Goal: Register for event/course

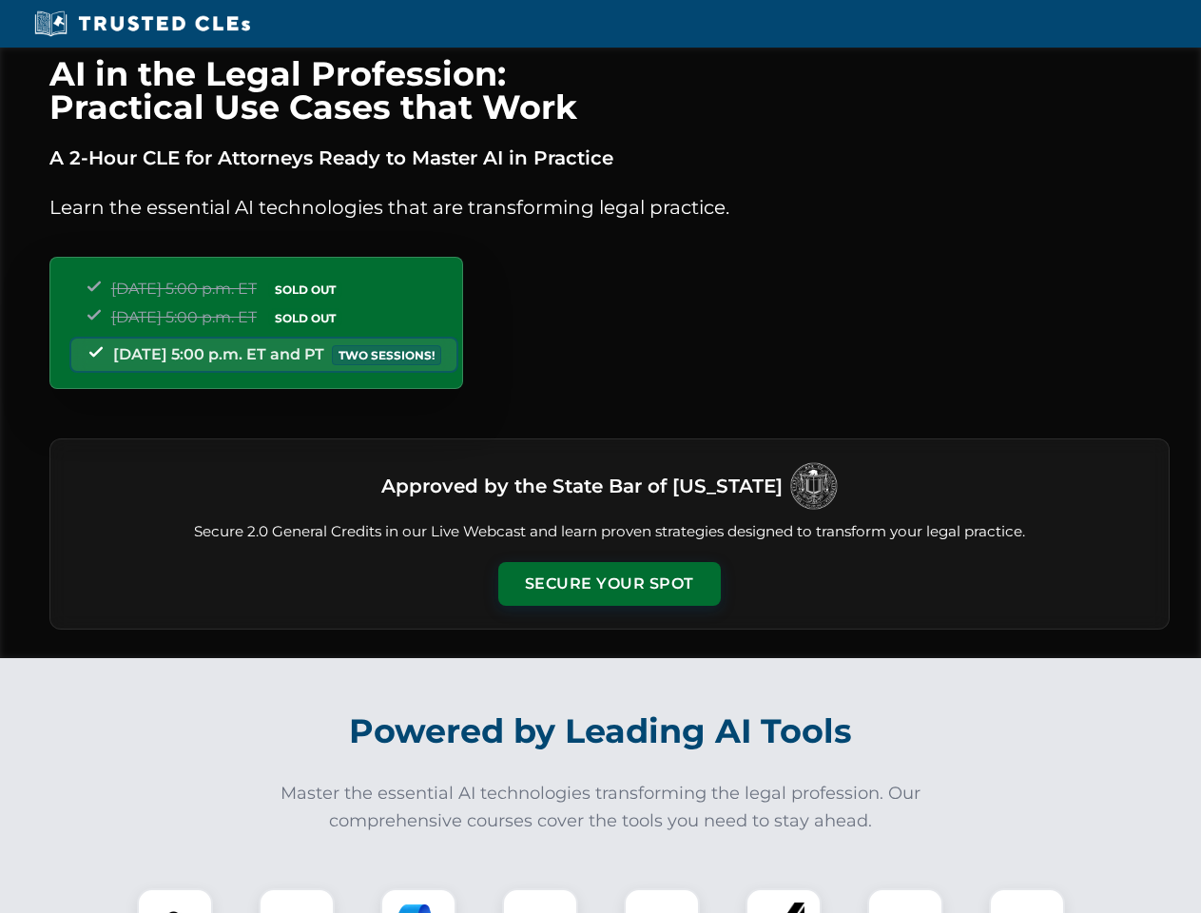
click at [608, 584] on button "Secure Your Spot" at bounding box center [609, 584] width 222 height 44
click at [175, 900] on img at bounding box center [174, 925] width 55 height 55
click at [297, 900] on div at bounding box center [297, 926] width 76 height 76
